Goal: Task Accomplishment & Management: Complete application form

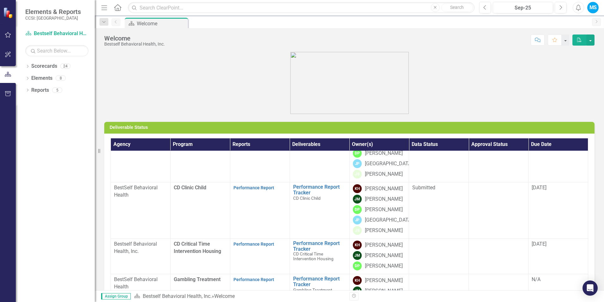
scroll to position [123, 0]
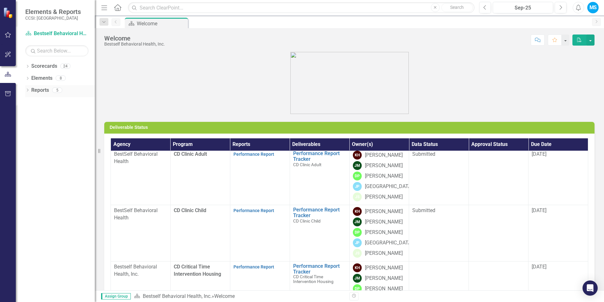
click at [46, 92] on link "Reports" at bounding box center [40, 90] width 18 height 7
click at [28, 89] on div "Dropdown" at bounding box center [27, 90] width 4 height 5
click at [26, 78] on icon "Dropdown" at bounding box center [27, 78] width 4 height 3
click at [28, 66] on icon "Dropdown" at bounding box center [27, 66] width 4 height 3
click at [49, 77] on link "Bestself Behavioral Health, Inc." at bounding box center [65, 78] width 60 height 7
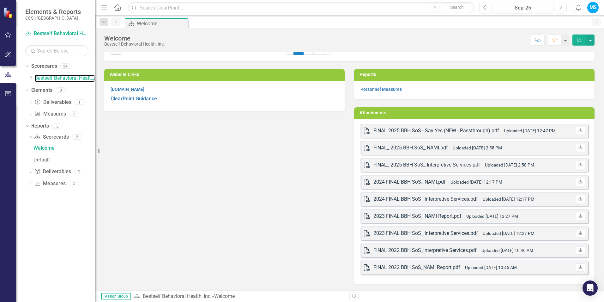
scroll to position [167, 0]
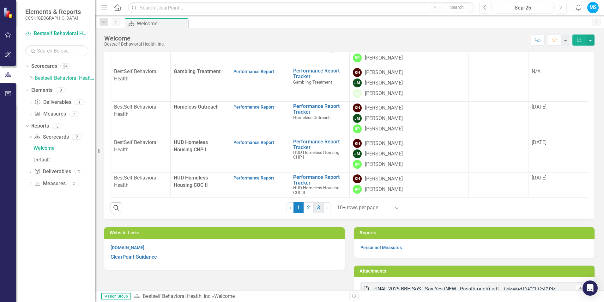
click at [315, 208] on link "3" at bounding box center [319, 207] width 10 height 11
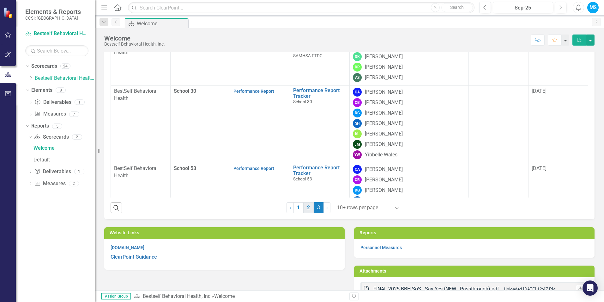
click at [309, 208] on link "2" at bounding box center [309, 207] width 10 height 11
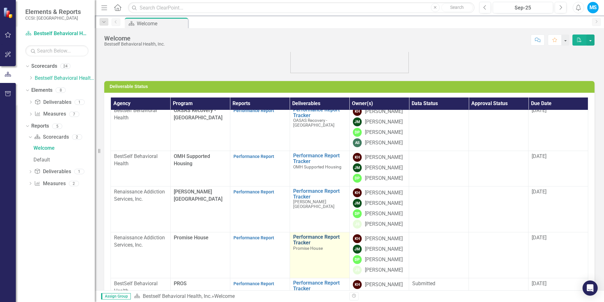
scroll to position [136, 0]
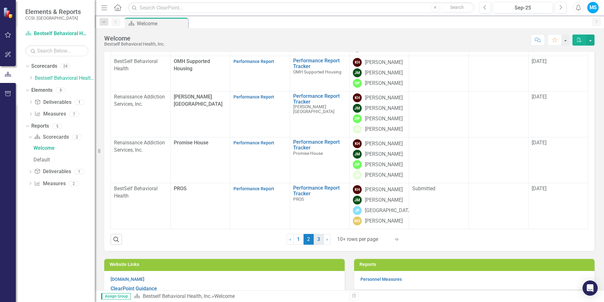
click at [314, 235] on link "3" at bounding box center [319, 239] width 10 height 11
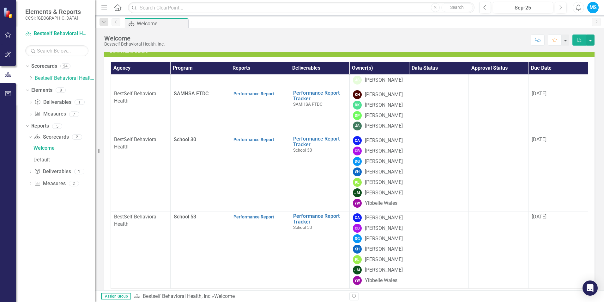
scroll to position [167, 0]
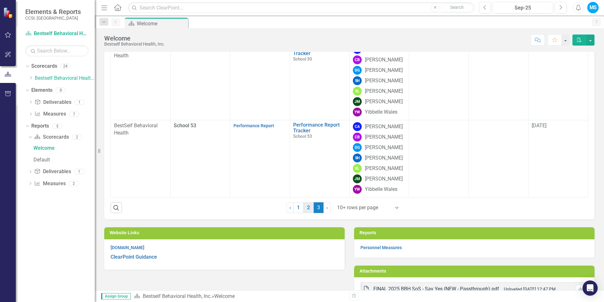
click at [306, 209] on link "2" at bounding box center [309, 207] width 10 height 11
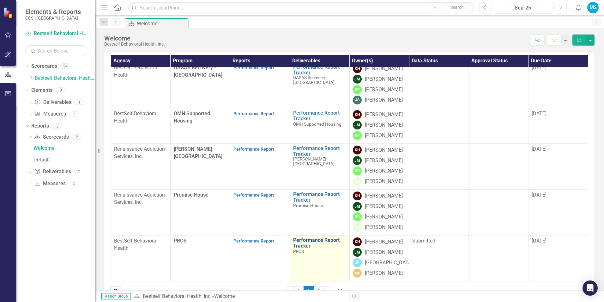
scroll to position [72, 0]
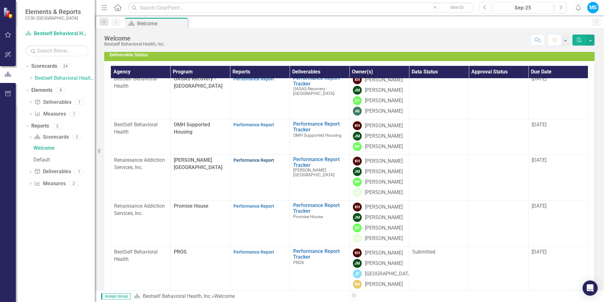
click at [242, 160] on link "Performance Report" at bounding box center [254, 159] width 41 height 5
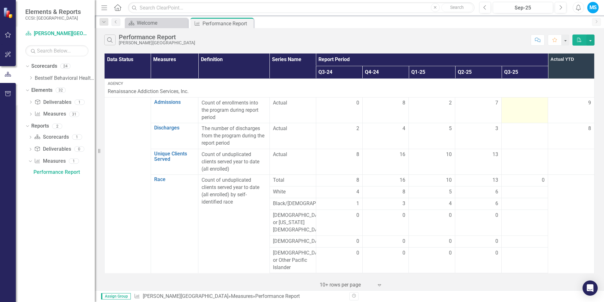
click at [511, 102] on div at bounding box center [525, 103] width 40 height 8
click at [532, 103] on div at bounding box center [525, 103] width 40 height 8
click at [523, 122] on td at bounding box center [525, 110] width 46 height 26
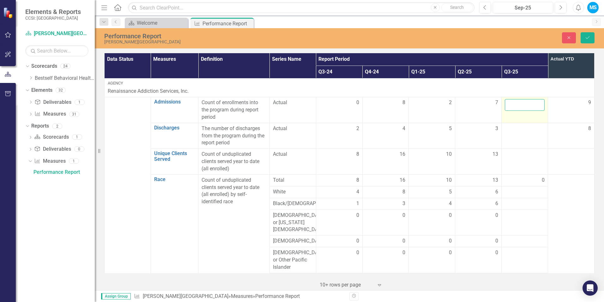
drag, startPoint x: 523, startPoint y: 122, endPoint x: 519, endPoint y: 99, distance: 23.1
click at [519, 99] on input "number" at bounding box center [525, 105] width 40 height 12
click at [527, 107] on input "number" at bounding box center [525, 105] width 40 height 12
type input "8"
click at [515, 124] on td at bounding box center [525, 136] width 46 height 26
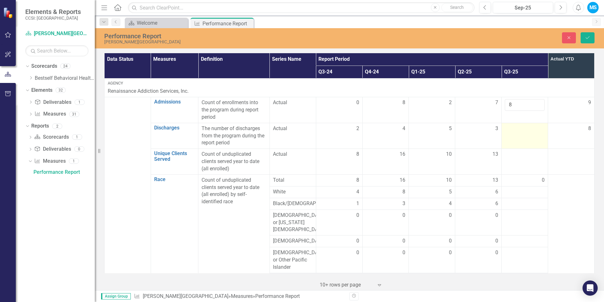
click at [515, 132] on td at bounding box center [525, 136] width 46 height 26
click at [515, 132] on input "number" at bounding box center [525, 131] width 40 height 12
type input "5"
click at [519, 157] on div at bounding box center [525, 154] width 40 height 8
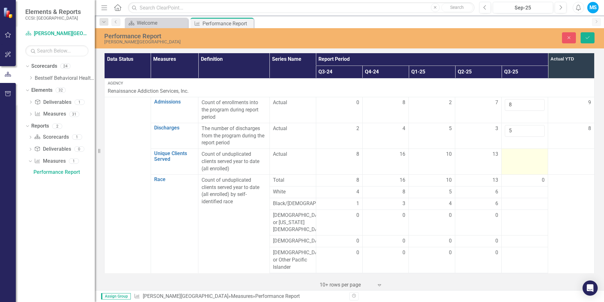
click at [517, 159] on td at bounding box center [525, 162] width 46 height 26
click at [517, 157] on div at bounding box center [525, 154] width 40 height 8
click at [517, 157] on input "number" at bounding box center [525, 156] width 40 height 12
click at [494, 158] on div "13" at bounding box center [479, 154] width 40 height 8
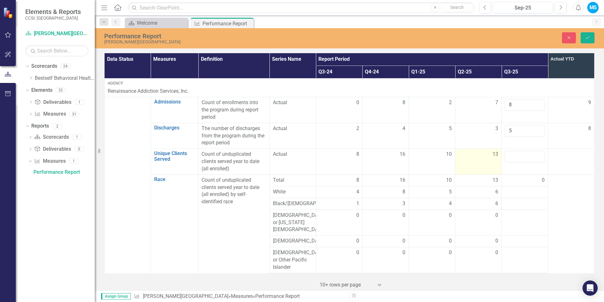
click at [494, 154] on span "13" at bounding box center [496, 153] width 6 height 7
click at [485, 157] on input "13" at bounding box center [479, 156] width 40 height 12
type input "17"
click at [518, 156] on input "number" at bounding box center [525, 156] width 40 height 12
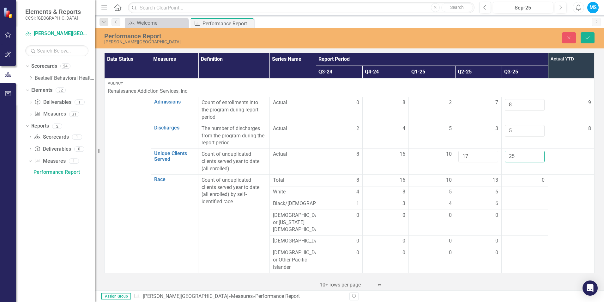
type input "25"
click at [513, 182] on div "0" at bounding box center [525, 179] width 40 height 7
click at [474, 158] on input "17" at bounding box center [479, 156] width 40 height 12
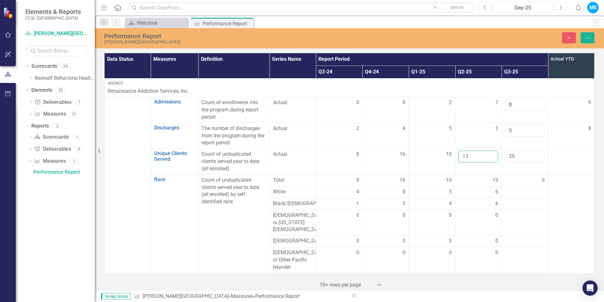
type input "13"
click at [511, 180] on div "0" at bounding box center [525, 179] width 40 height 7
click at [512, 156] on input "25" at bounding box center [525, 156] width 40 height 12
